Goal: Book appointment/travel/reservation

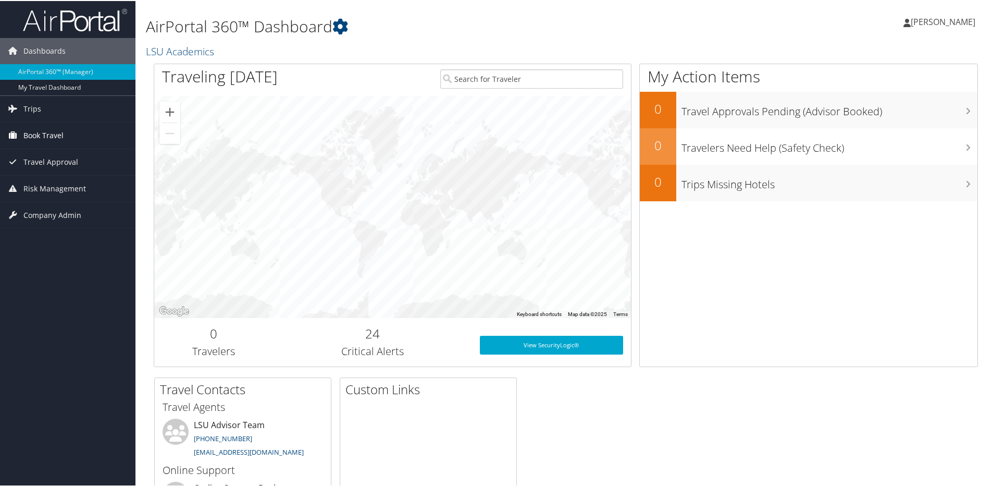
click at [42, 134] on span "Book Travel" at bounding box center [43, 134] width 40 height 26
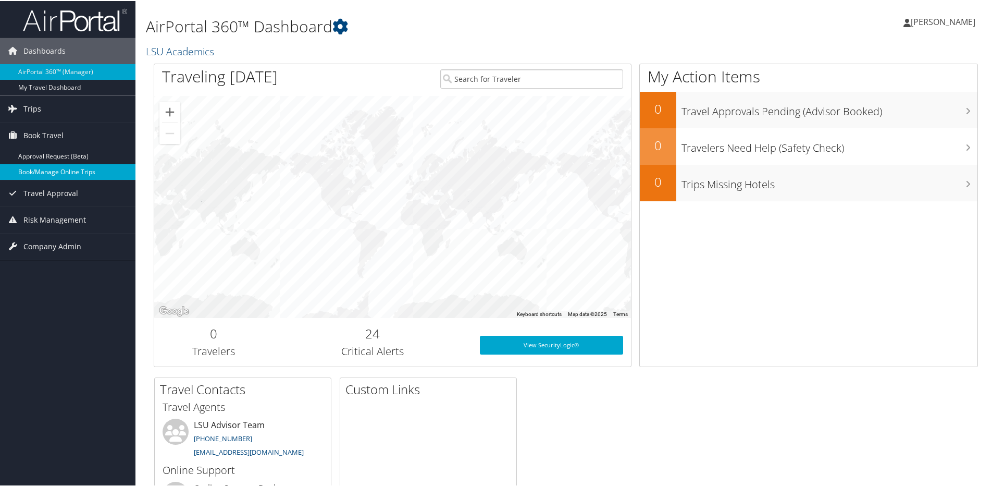
click at [44, 175] on link "Book/Manage Online Trips" at bounding box center [67, 171] width 135 height 16
